Goal: Information Seeking & Learning: Learn about a topic

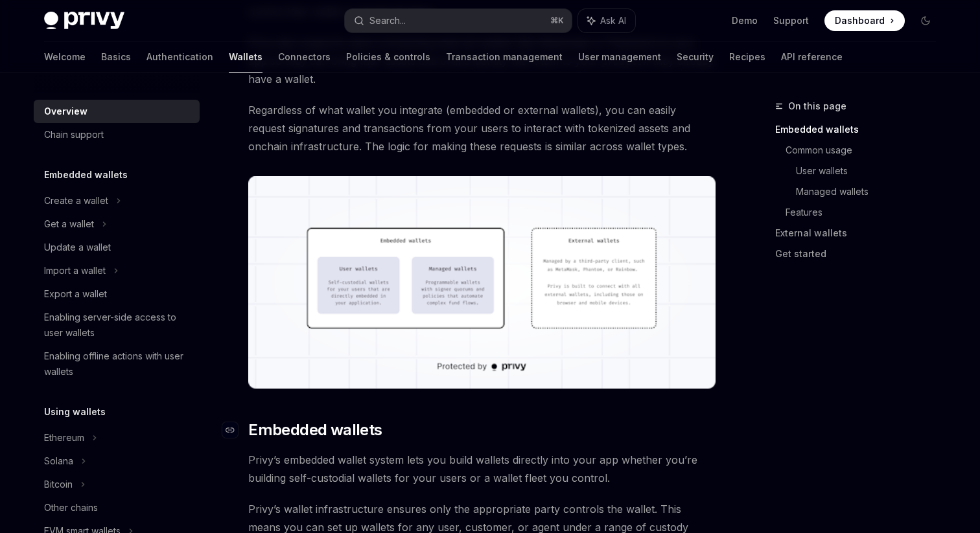
scroll to position [325, 0]
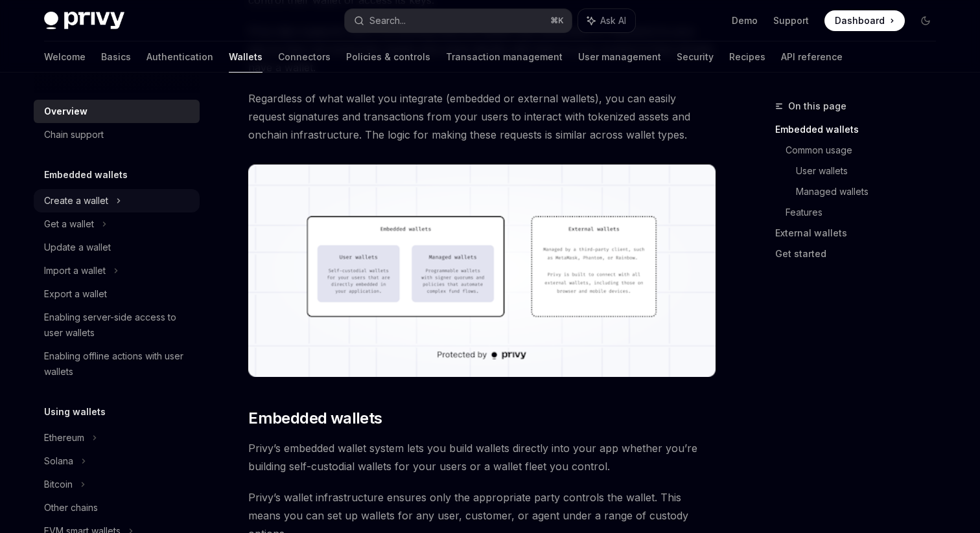
click at [90, 201] on div "Create a wallet" at bounding box center [76, 201] width 64 height 16
type textarea "*"
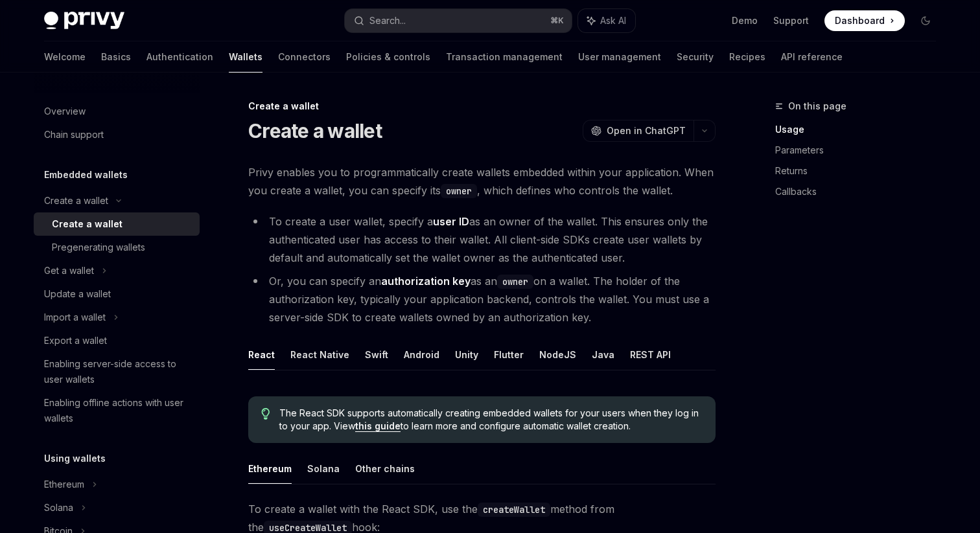
click at [452, 223] on strong "user ID" at bounding box center [451, 221] width 36 height 13
click at [771, 340] on div "On this page Usage Parameters Returns Callbacks" at bounding box center [847, 315] width 197 height 435
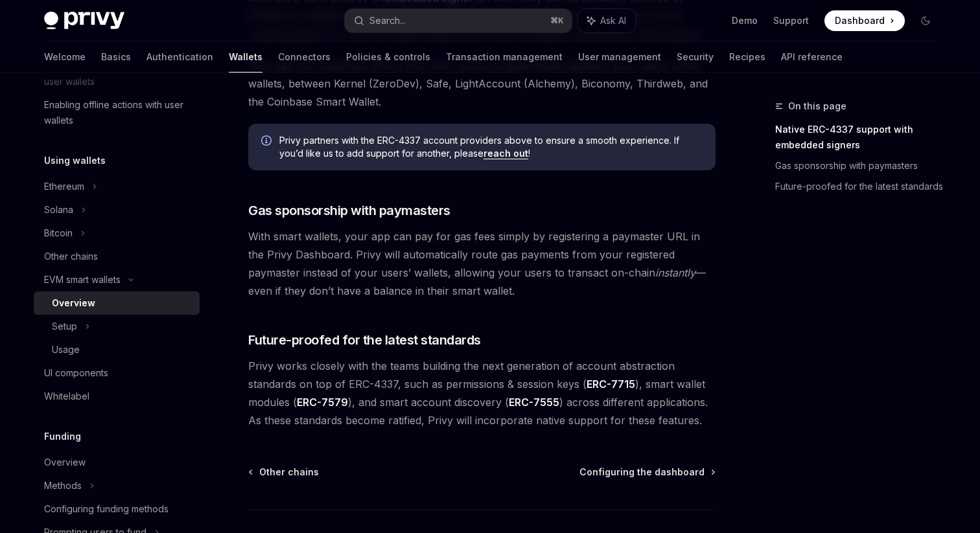
scroll to position [928, 0]
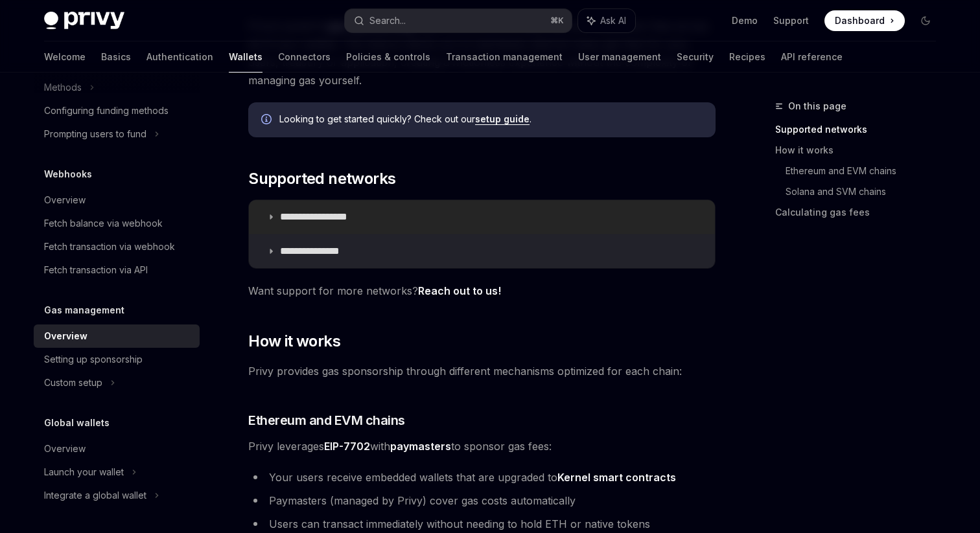
scroll to position [148, 0]
click at [333, 246] on p "**********" at bounding box center [321, 250] width 82 height 13
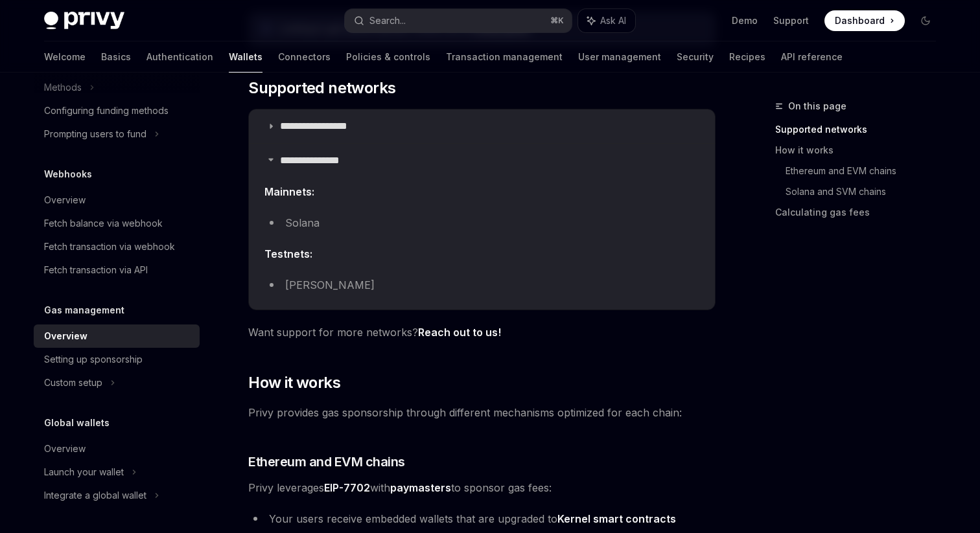
scroll to position [240, 0]
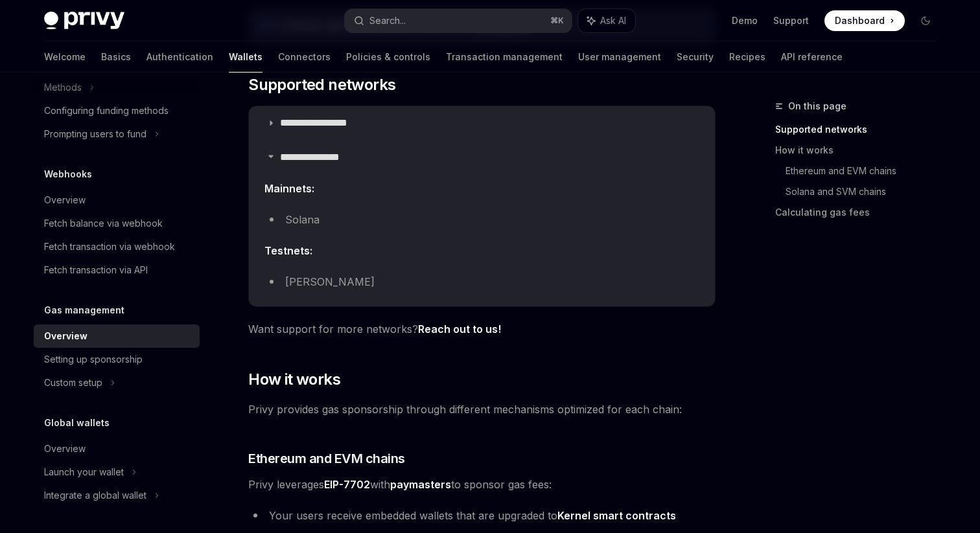
click at [292, 220] on li "Solana" at bounding box center [481, 220] width 435 height 18
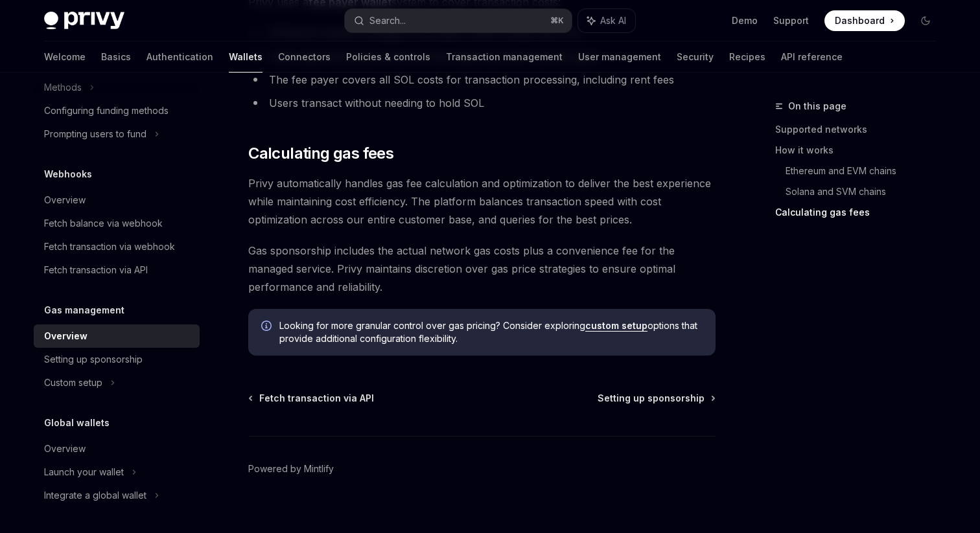
scroll to position [1109, 0]
